Goal: Task Accomplishment & Management: Manage account settings

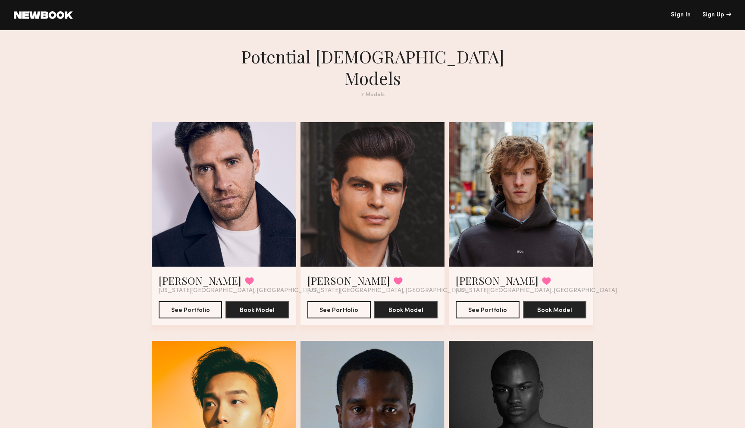
click at [47, 15] on link at bounding box center [43, 15] width 59 height 8
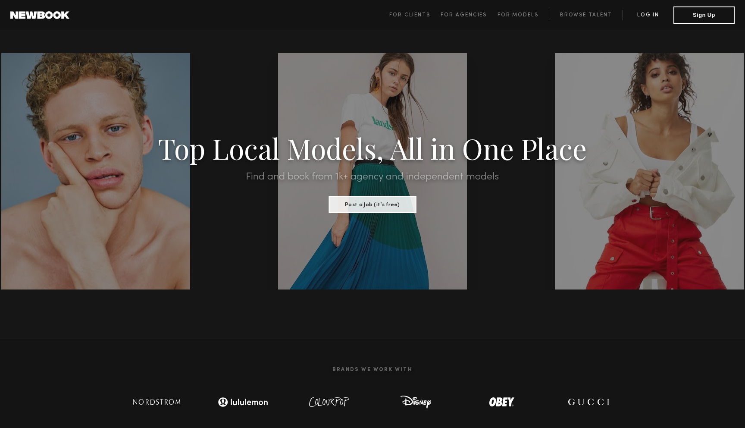
click at [654, 15] on link "Log in" at bounding box center [648, 15] width 51 height 10
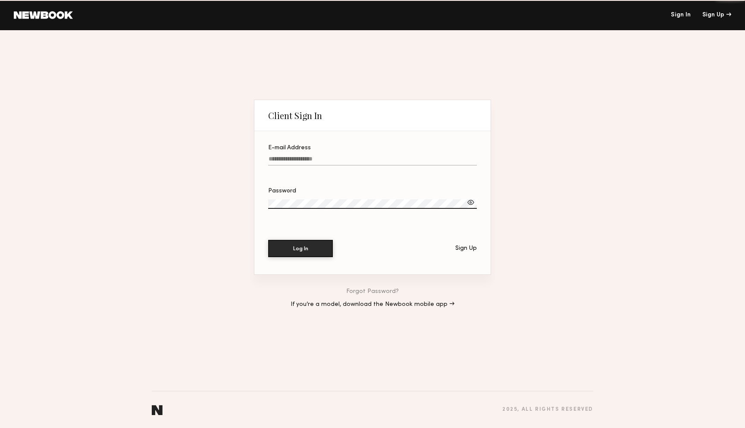
type input "**********"
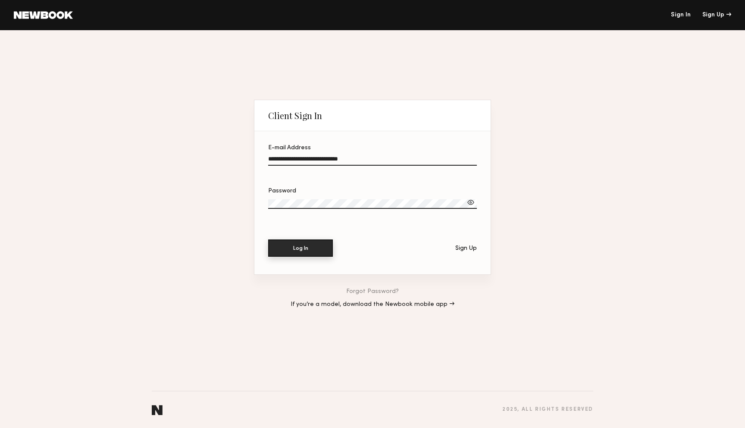
click at [307, 242] on button "Log In" at bounding box center [300, 247] width 65 height 17
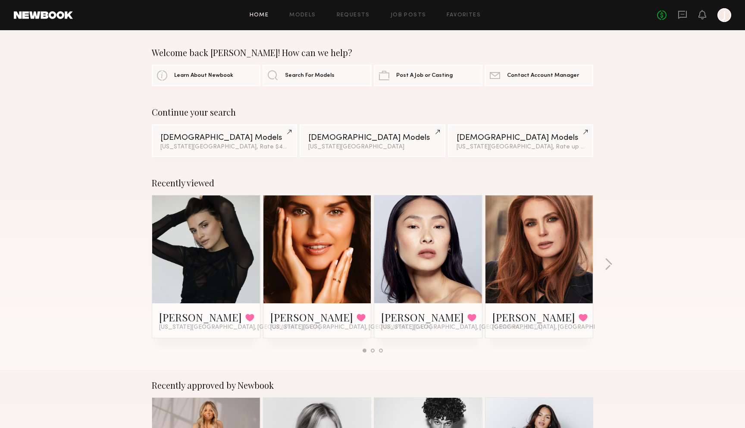
click at [307, 20] on div "Home Models Requests Job Posts Favorites Sign Out No fees up to $5,000 J" at bounding box center [402, 15] width 658 height 14
click at [307, 14] on link "Models" at bounding box center [302, 16] width 26 height 6
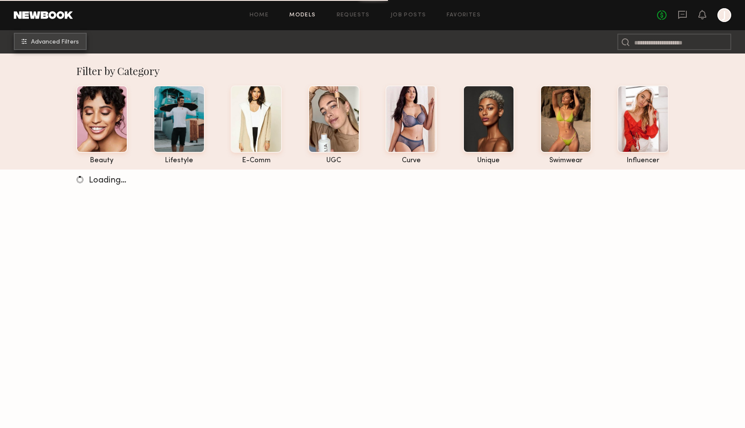
click at [72, 43] on span "Advanced Filters" at bounding box center [55, 42] width 48 height 6
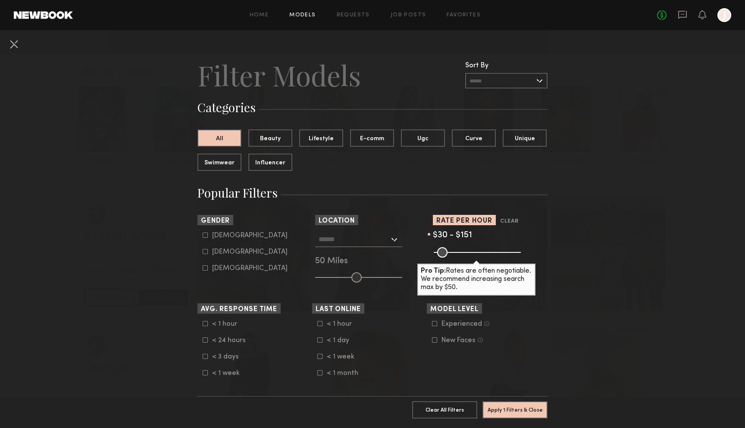
drag, startPoint x: 514, startPoint y: 252, endPoint x: 458, endPoint y: 258, distance: 55.6
type input "***"
click at [458, 257] on input "range" at bounding box center [477, 252] width 87 height 10
click at [507, 406] on button "Apply 1 Filters & Close" at bounding box center [514, 409] width 65 height 17
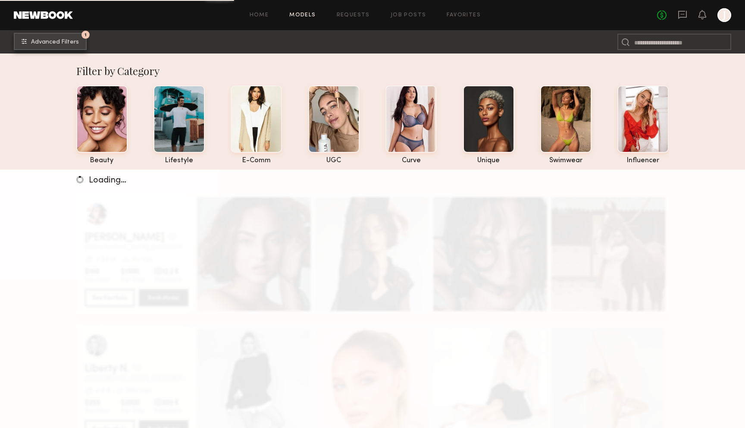
click at [67, 39] on span "Advanced Filters" at bounding box center [55, 42] width 48 height 6
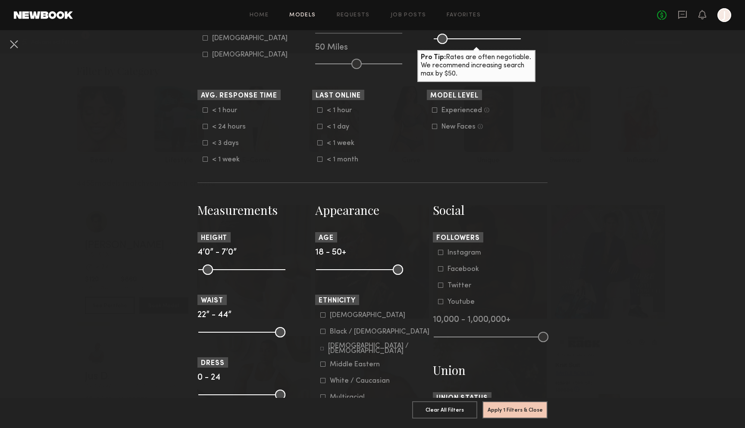
scroll to position [193, 0]
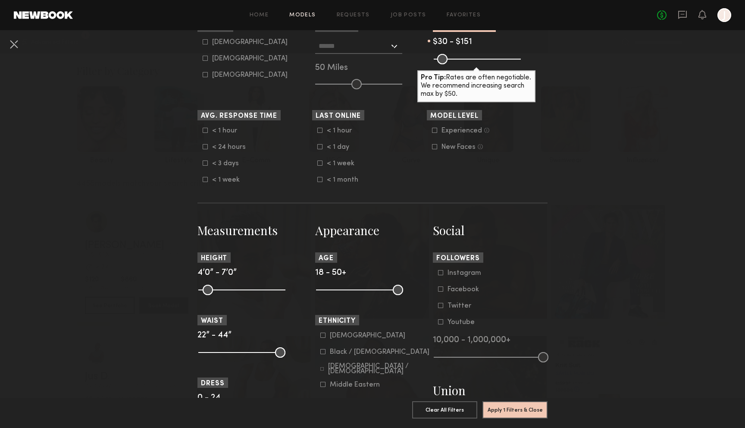
click at [222, 150] on div "< 24 hours" at bounding box center [229, 146] width 34 height 5
click at [335, 148] on div "< 1 day" at bounding box center [344, 146] width 34 height 5
click at [344, 160] on common-framework-checkbox "< 1 week" at bounding box center [372, 164] width 110 height 8
click at [344, 163] on div "< 1 week" at bounding box center [344, 163] width 34 height 5
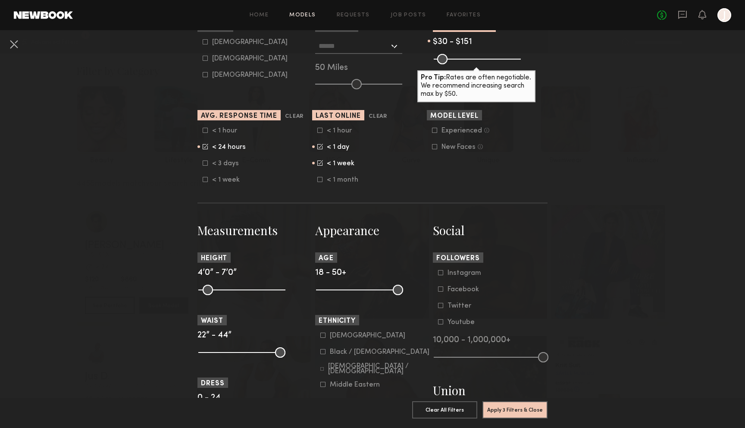
click at [330, 145] on div "< 1 day" at bounding box center [344, 146] width 34 height 5
click at [522, 411] on button "Apply 3 Filters & Close" at bounding box center [514, 409] width 65 height 17
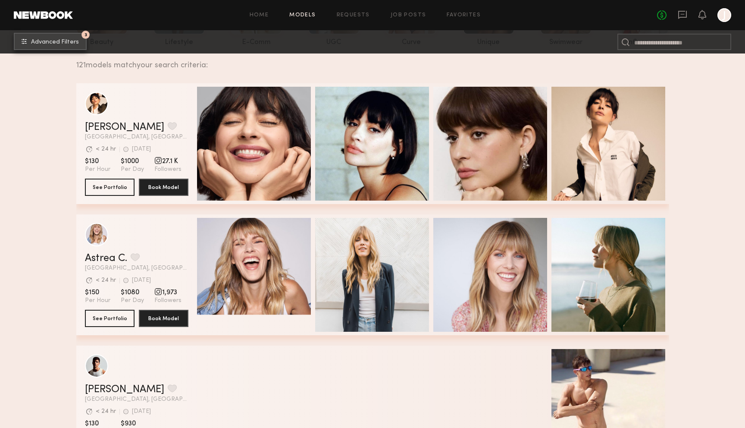
scroll to position [39, 0]
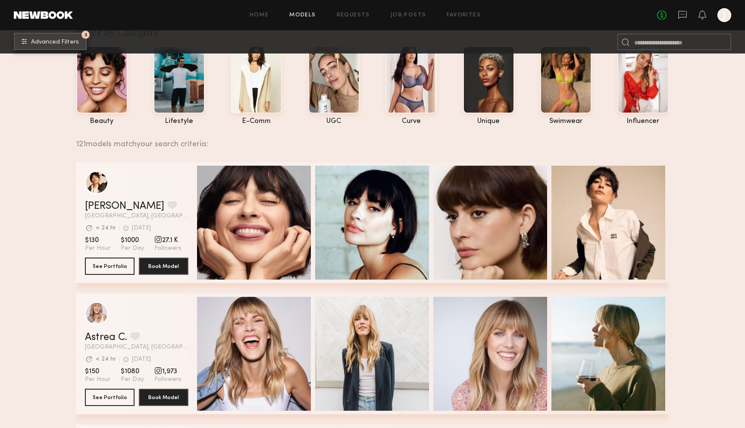
click at [73, 34] on button "3 Advanced Filters" at bounding box center [50, 41] width 73 height 17
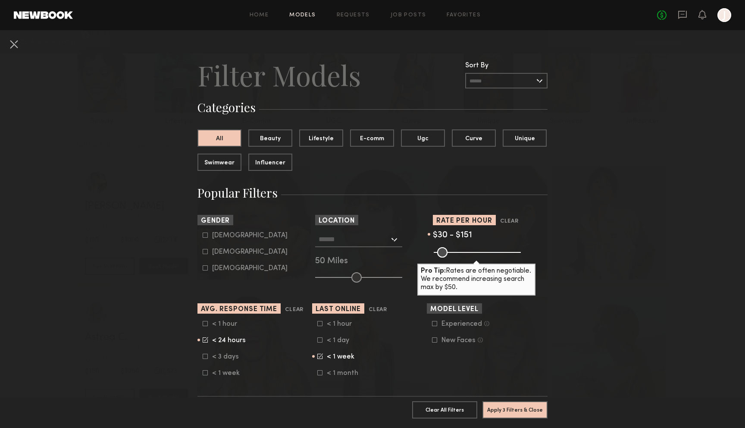
click at [492, 76] on input "text" at bounding box center [506, 81] width 82 height 16
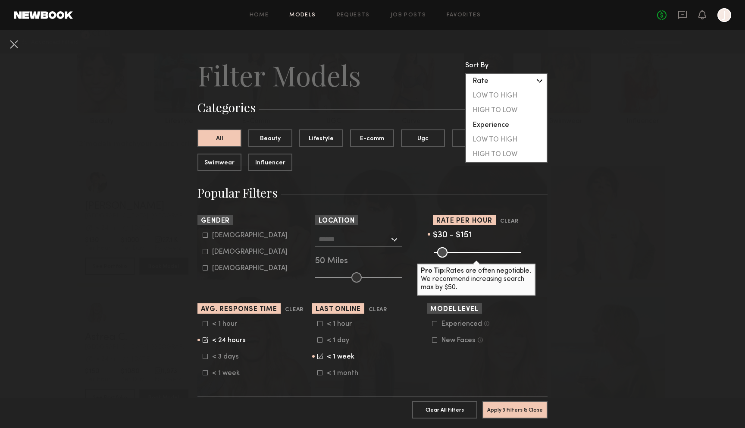
click at [492, 76] on div "Rate" at bounding box center [506, 81] width 81 height 15
click at [413, 71] on header "Filter Models Sort By Clear Rate LOW TO HIGH HIGH TO LOW Experience LOW TO HIGH…" at bounding box center [372, 75] width 350 height 34
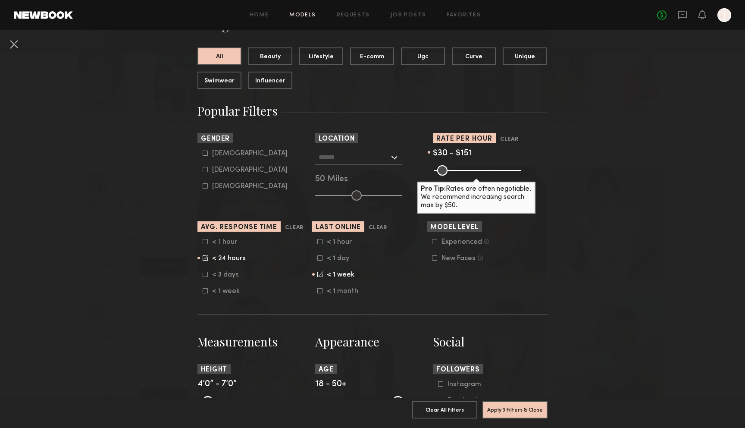
scroll to position [78, 0]
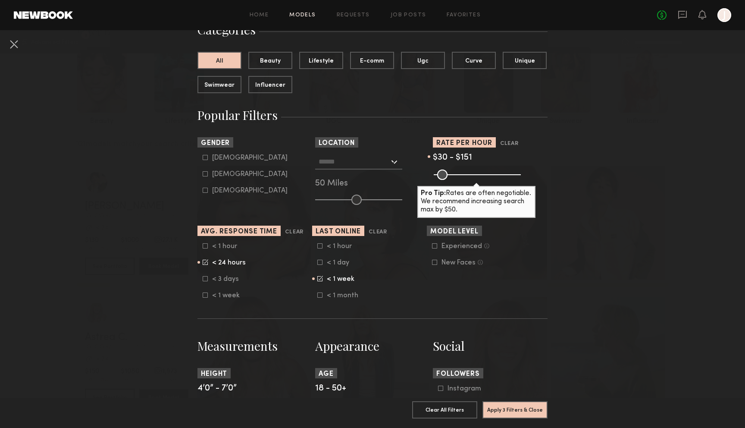
click at [205, 175] on icon at bounding box center [205, 173] width 5 height 5
type input "**"
click at [525, 411] on button "Apply 4 Filters & Close" at bounding box center [514, 409] width 65 height 17
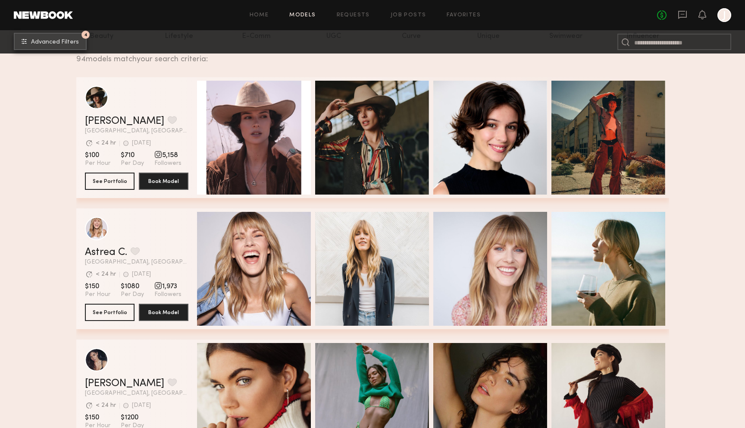
scroll to position [341, 0]
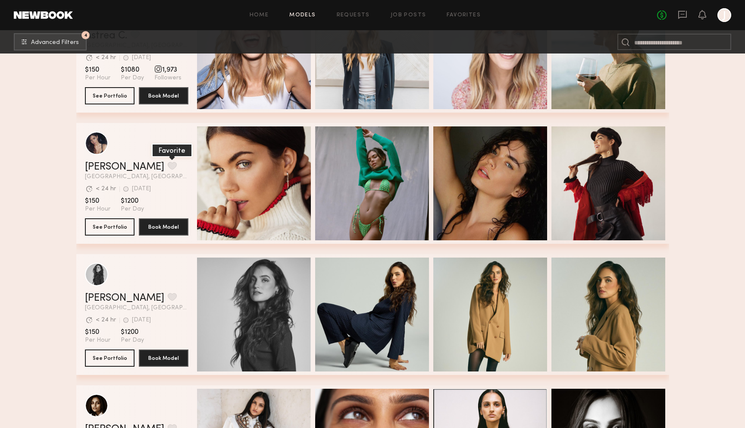
click at [168, 166] on button "grid" at bounding box center [172, 166] width 9 height 8
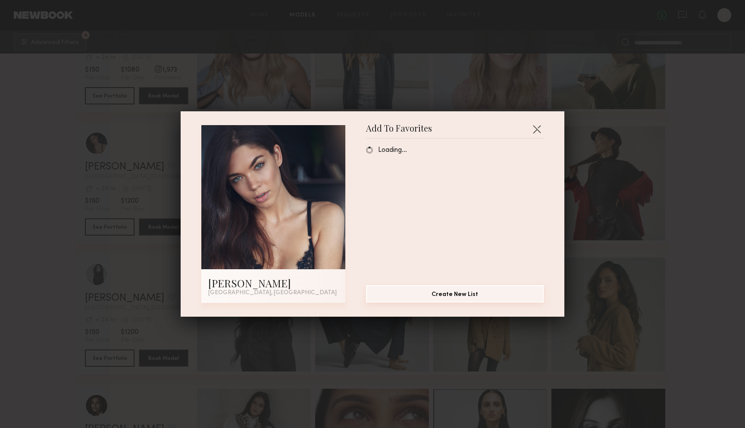
click at [445, 293] on button "Create New List" at bounding box center [455, 293] width 178 height 17
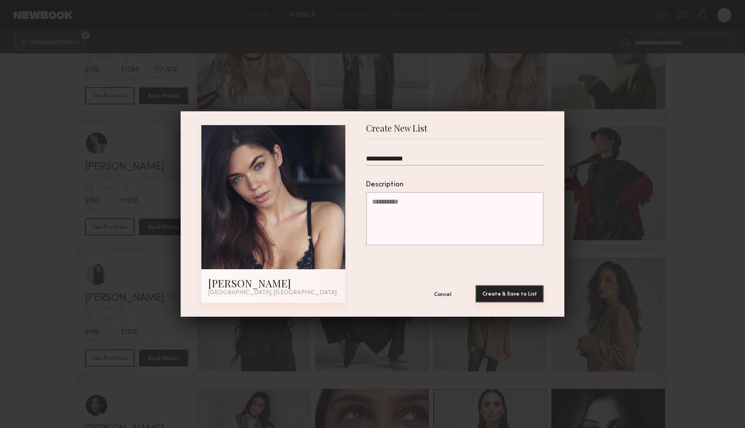
type input "**********"
click at [513, 298] on button "Create & Save to List" at bounding box center [510, 293] width 68 height 17
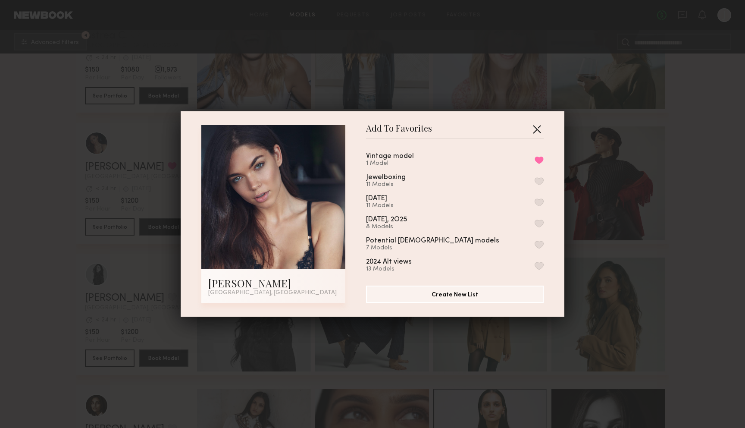
click at [539, 127] on button "button" at bounding box center [537, 129] width 14 height 14
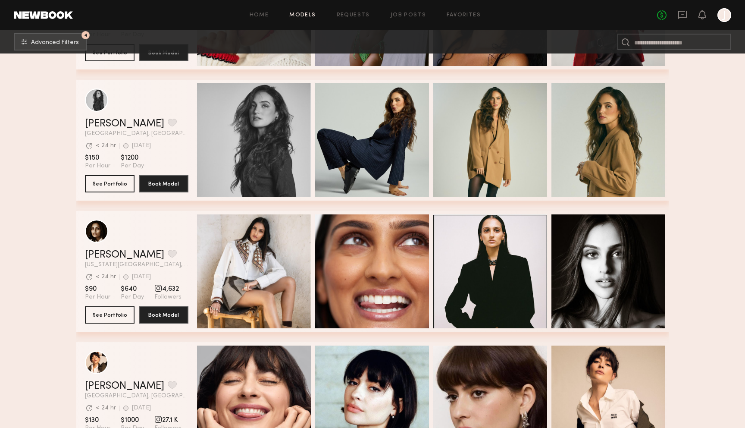
scroll to position [518, 0]
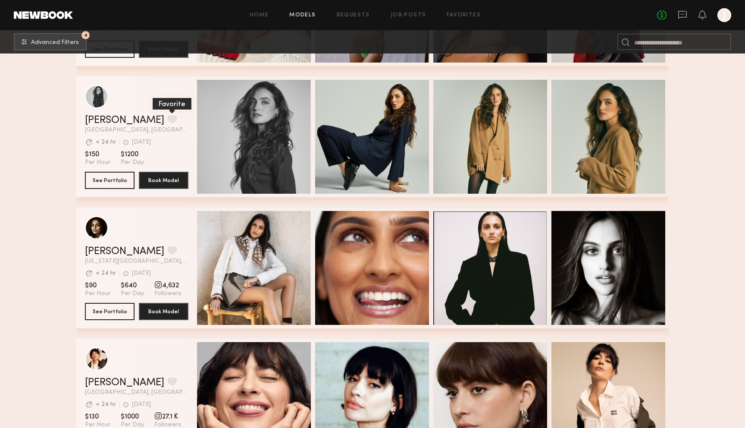
click at [168, 117] on button "grid" at bounding box center [172, 119] width 9 height 8
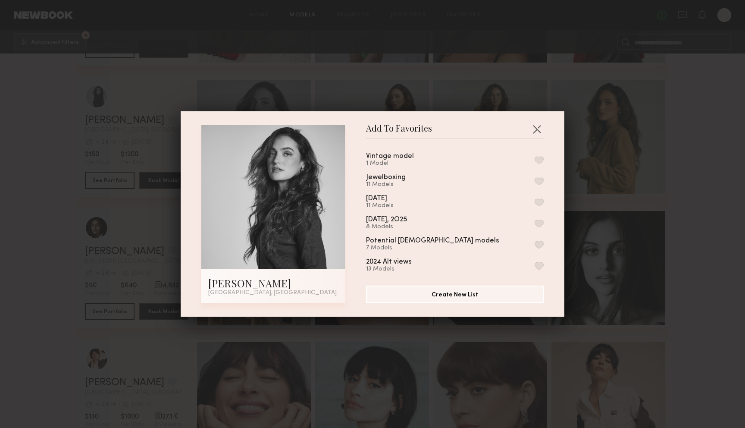
click at [394, 160] on div "1 Model" at bounding box center [400, 163] width 69 height 7
click at [398, 151] on div "Vintage model 1 Model Jewelboxing 11 Models [DATE] 11 Models [DATE], 2O25 8 Mod…" at bounding box center [459, 209] width 186 height 126
click at [540, 158] on button "button" at bounding box center [539, 160] width 9 height 8
click at [460, 294] on button "Create New List" at bounding box center [455, 293] width 178 height 17
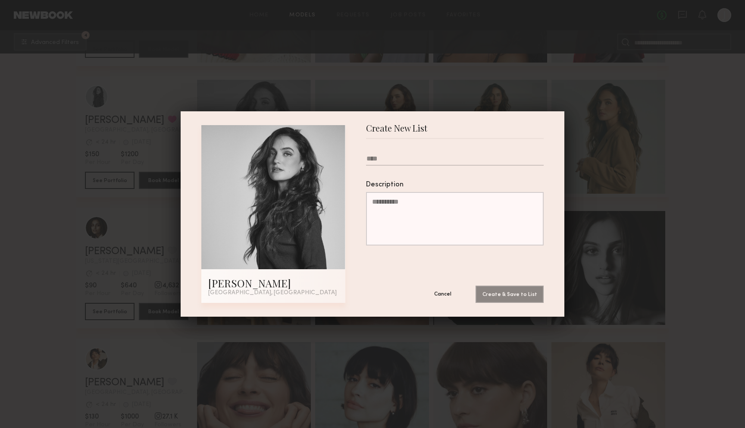
click at [441, 291] on button "Cancel" at bounding box center [443, 293] width 52 height 17
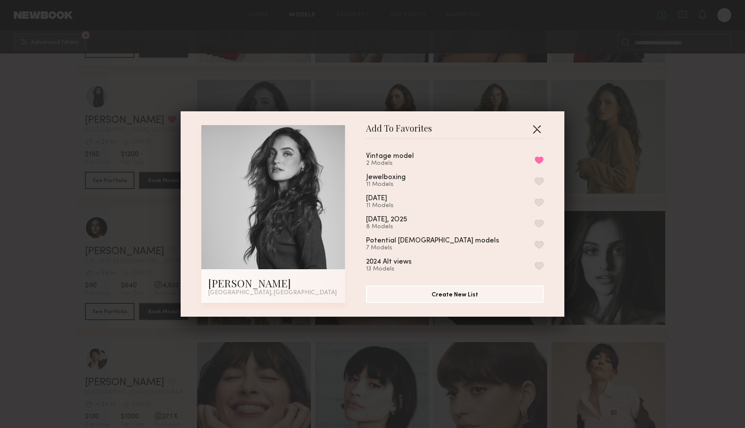
click at [534, 128] on button "button" at bounding box center [537, 129] width 14 height 14
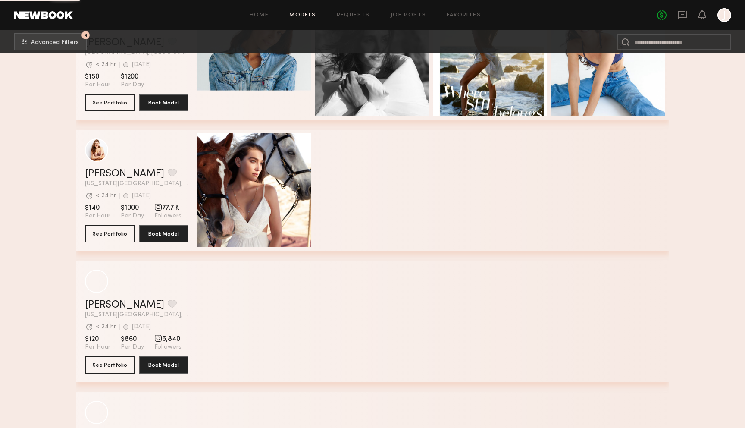
scroll to position [2552, 0]
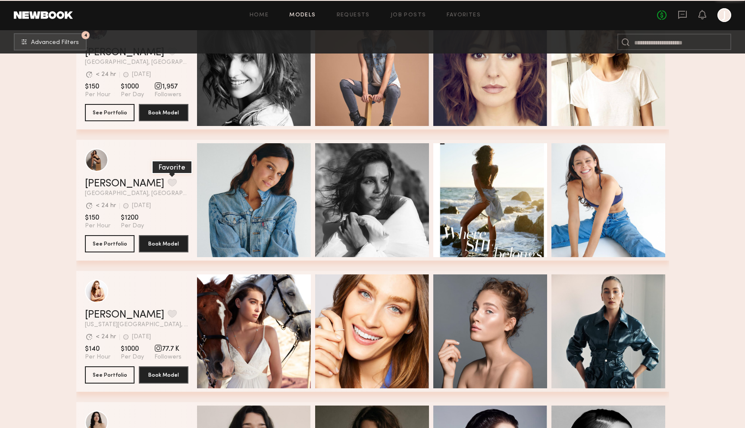
click at [168, 186] on button "grid" at bounding box center [172, 183] width 9 height 8
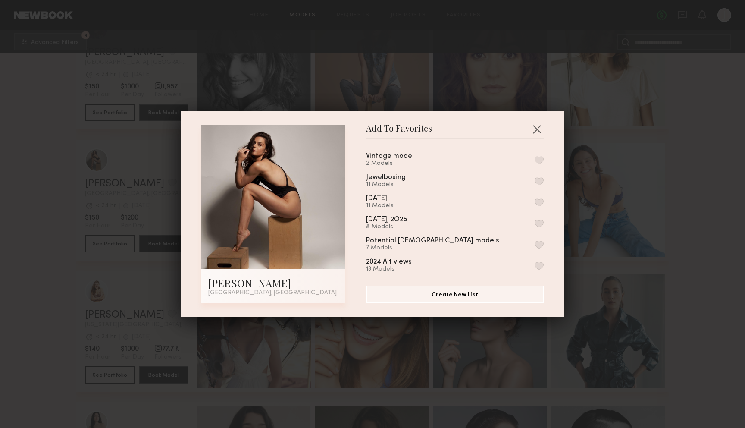
click at [409, 157] on div "Vintage model" at bounding box center [390, 156] width 48 height 7
click at [539, 157] on button "button" at bounding box center [539, 160] width 9 height 8
click at [528, 128] on header "Add To Favorites" at bounding box center [455, 132] width 178 height 14
click at [540, 128] on button "button" at bounding box center [537, 129] width 14 height 14
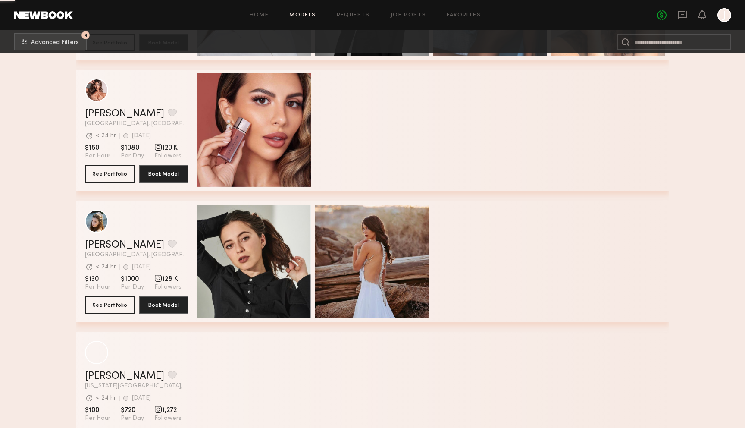
scroll to position [4064, 0]
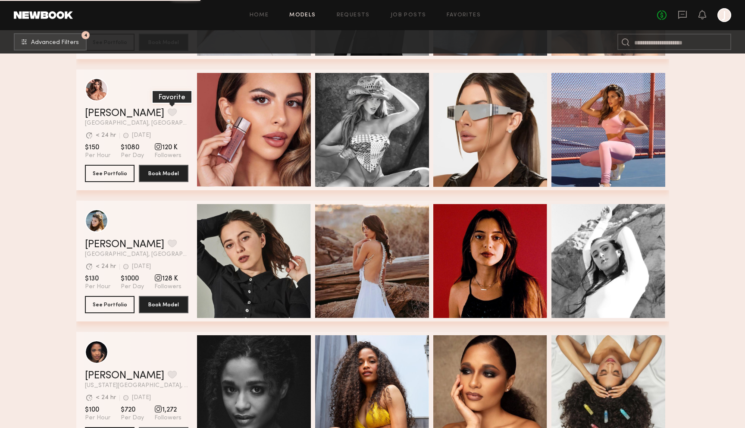
click at [168, 109] on button "grid" at bounding box center [172, 112] width 9 height 8
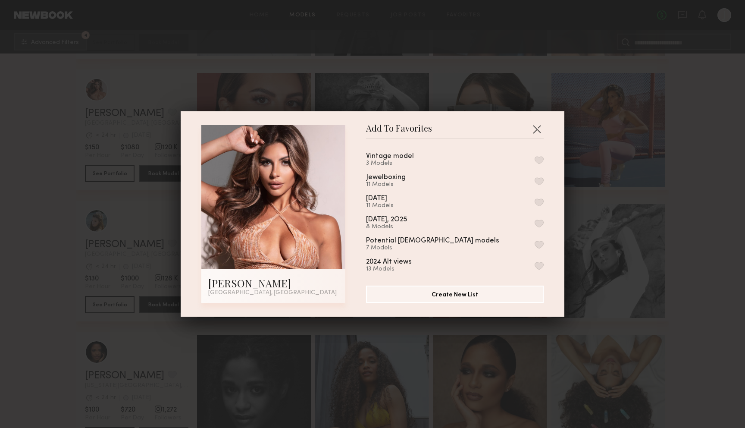
click at [392, 159] on div "Vintage model" at bounding box center [390, 156] width 48 height 7
click at [542, 158] on button "button" at bounding box center [539, 160] width 9 height 8
click at [477, 295] on button "Create New List" at bounding box center [455, 293] width 178 height 17
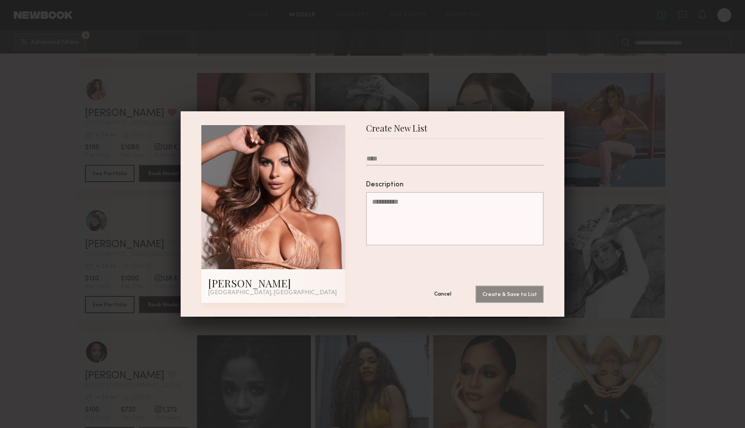
click at [446, 299] on button "Cancel" at bounding box center [443, 293] width 52 height 17
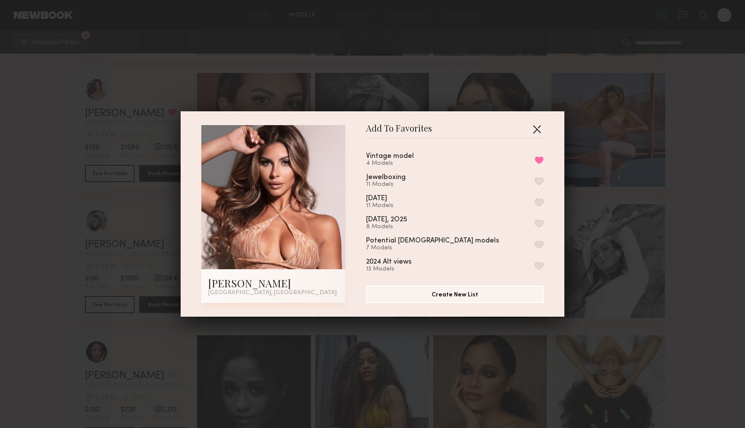
click at [538, 124] on button "button" at bounding box center [537, 129] width 14 height 14
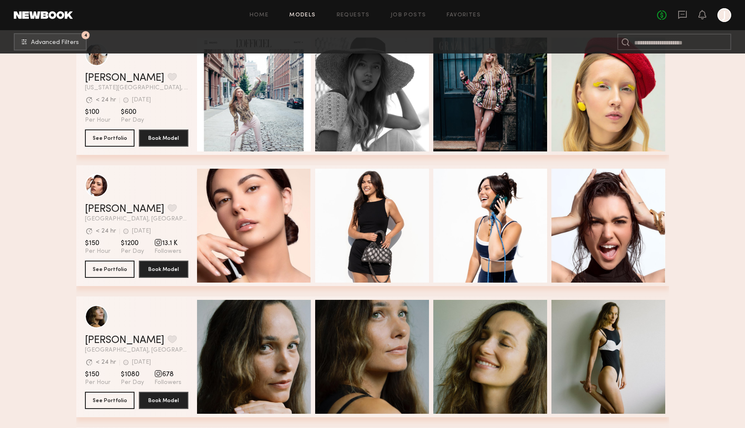
scroll to position [5017, 0]
click at [168, 210] on button "grid" at bounding box center [172, 208] width 9 height 8
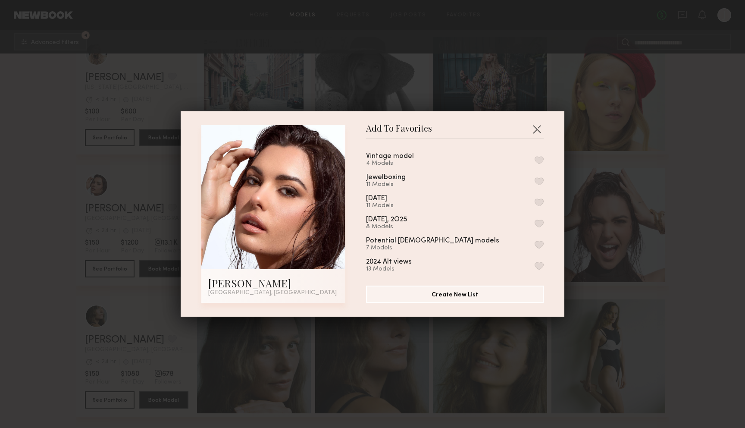
click at [379, 156] on div "Vintage model" at bounding box center [390, 156] width 48 height 7
click at [541, 156] on button "button" at bounding box center [539, 160] width 9 height 8
click at [536, 127] on button "button" at bounding box center [537, 129] width 14 height 14
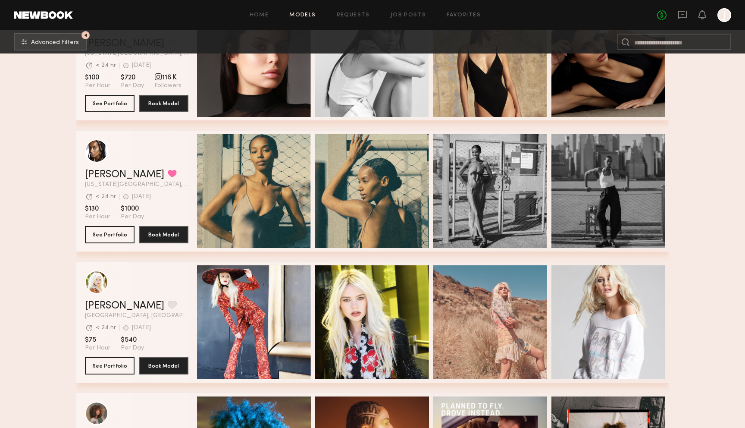
scroll to position [6555, 0]
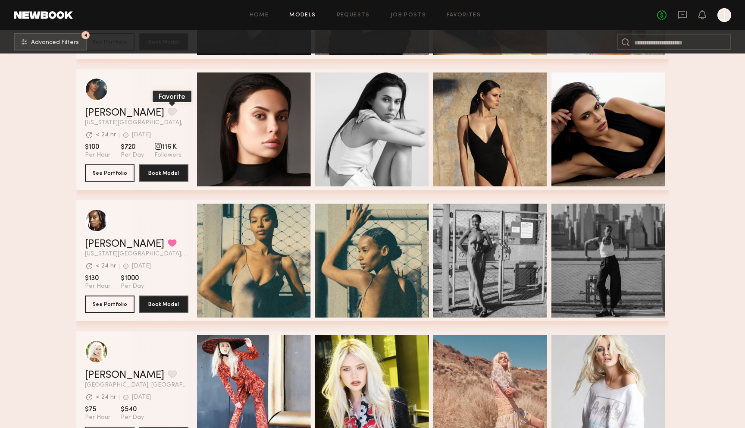
click at [168, 109] on button "grid" at bounding box center [172, 112] width 9 height 8
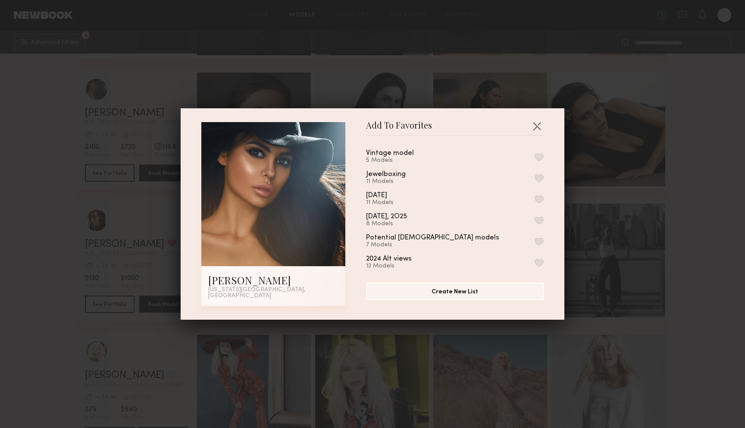
click at [390, 160] on div "5 Models" at bounding box center [400, 160] width 69 height 7
click at [536, 157] on button "button" at bounding box center [539, 157] width 9 height 8
click at [539, 129] on button "button" at bounding box center [537, 126] width 14 height 14
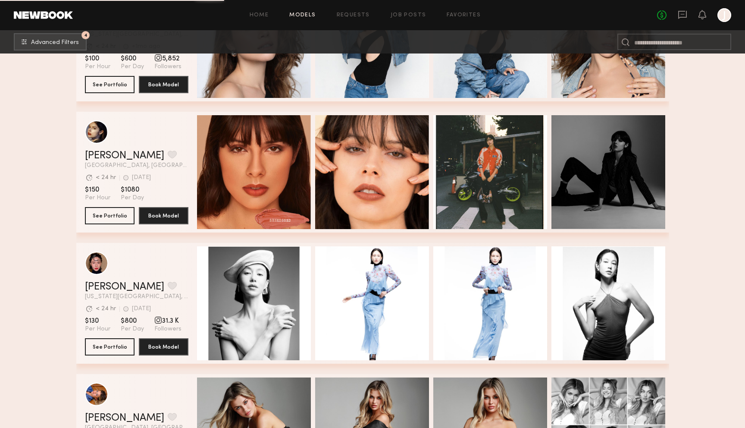
scroll to position [7452, 0]
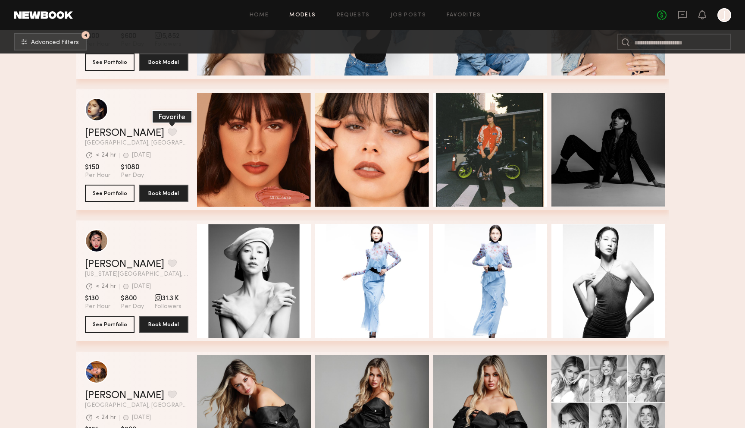
click at [168, 129] on button "grid" at bounding box center [172, 132] width 9 height 8
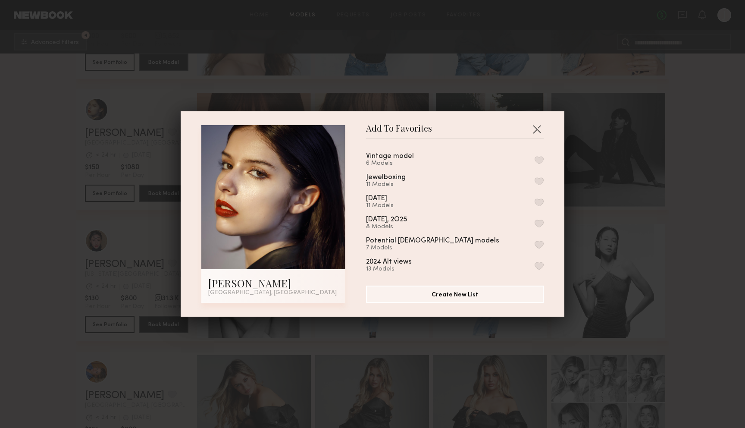
click at [384, 159] on div "Vintage model" at bounding box center [390, 156] width 48 height 7
click at [538, 160] on button "button" at bounding box center [539, 160] width 9 height 8
click at [537, 123] on button "button" at bounding box center [537, 129] width 14 height 14
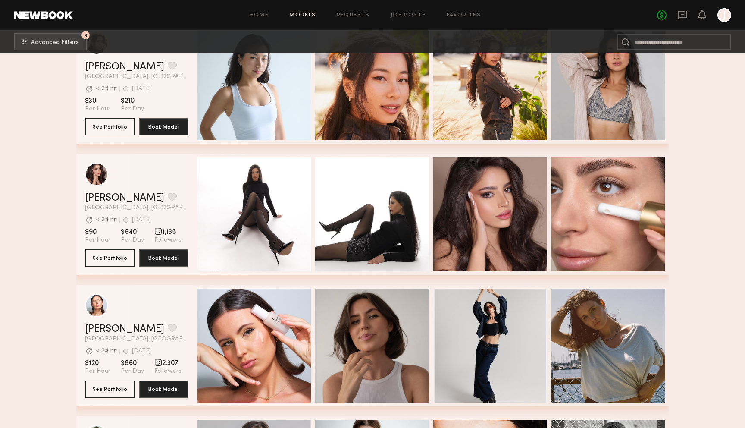
scroll to position [11190, 0]
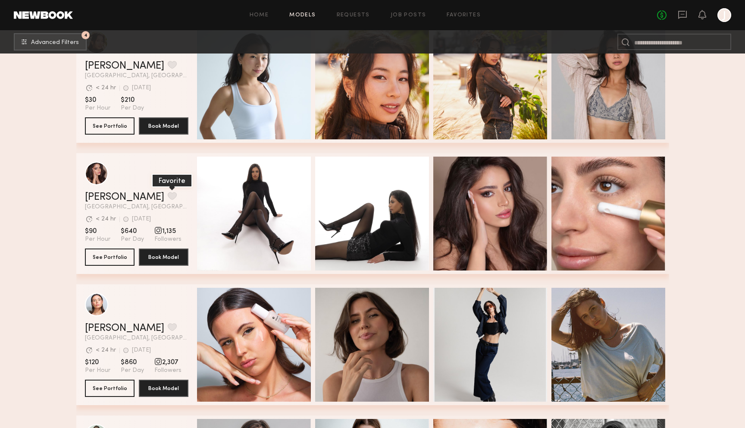
click at [168, 194] on button "grid" at bounding box center [172, 196] width 9 height 8
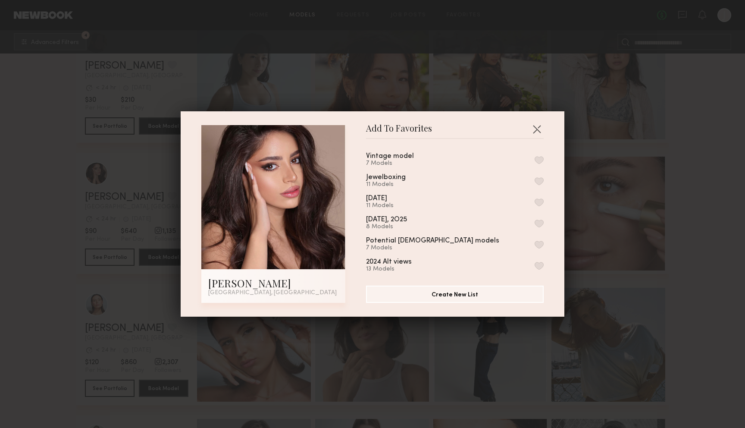
click at [387, 156] on div "Vintage model" at bounding box center [390, 156] width 48 height 7
click at [539, 160] on button "button" at bounding box center [539, 160] width 9 height 8
click at [540, 121] on div "Add To Favorites [PERSON_NAME] [GEOGRAPHIC_DATA], [GEOGRAPHIC_DATA] Add To Favo…" at bounding box center [373, 213] width 384 height 205
click at [539, 125] on button "button" at bounding box center [537, 129] width 14 height 14
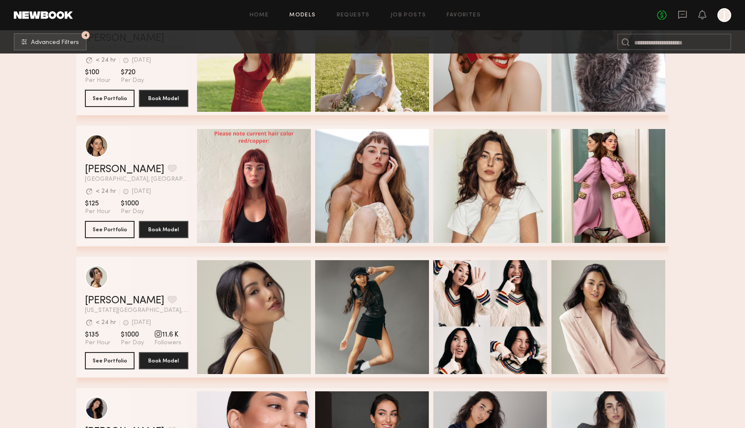
scroll to position [1221, 0]
